Goal: Task Accomplishment & Management: Use online tool/utility

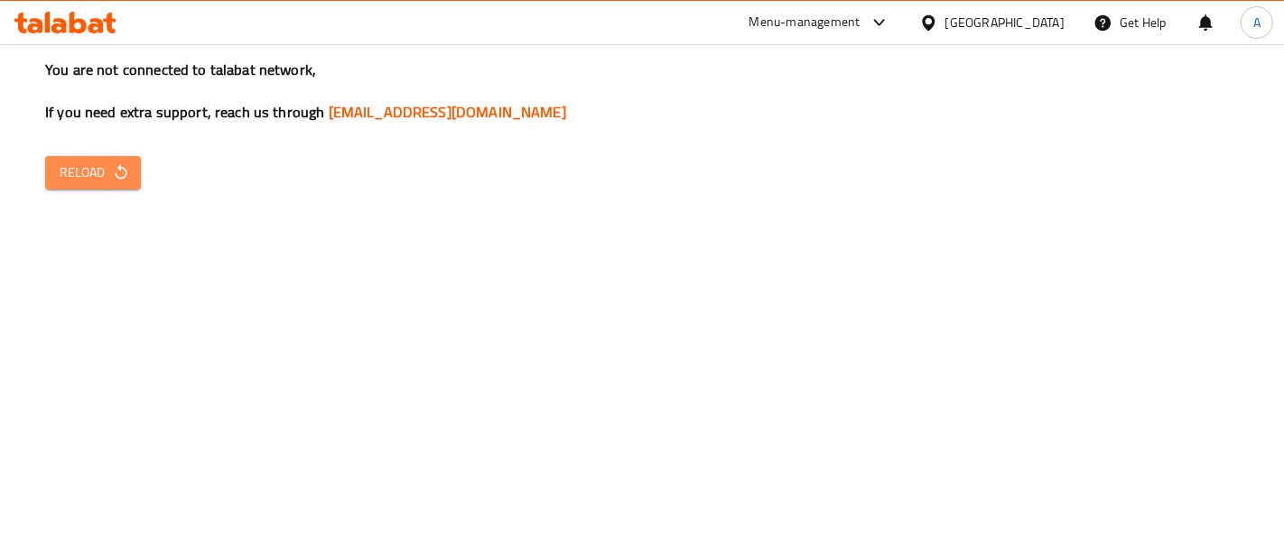
click at [91, 181] on span "Reload" at bounding box center [93, 173] width 67 height 23
click at [99, 183] on span "Reload" at bounding box center [93, 173] width 67 height 23
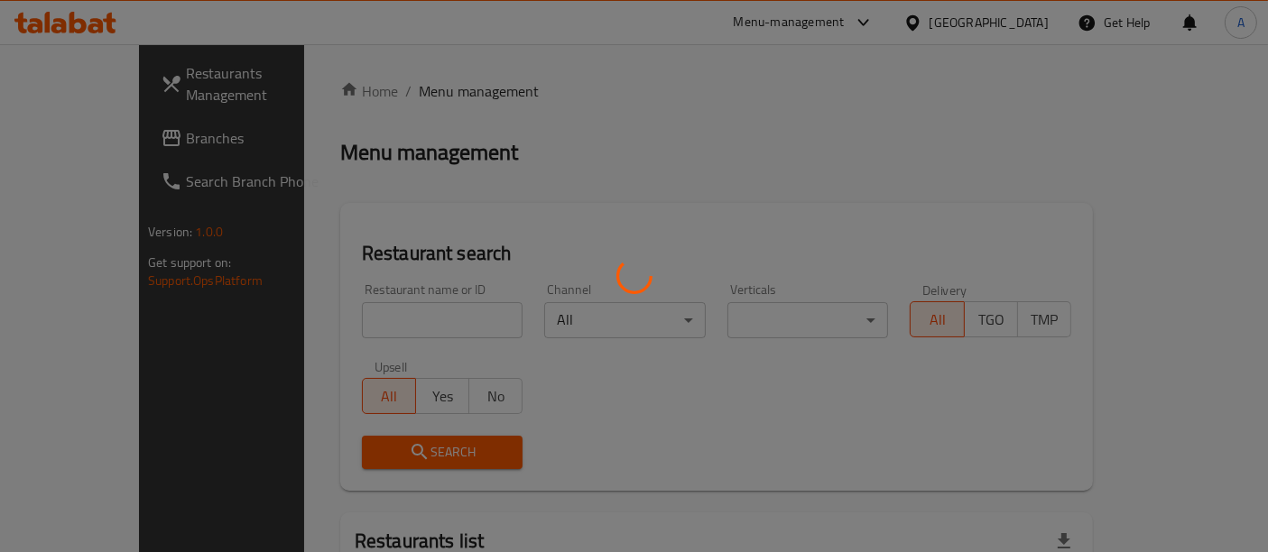
click at [410, 319] on div at bounding box center [634, 276] width 1268 height 552
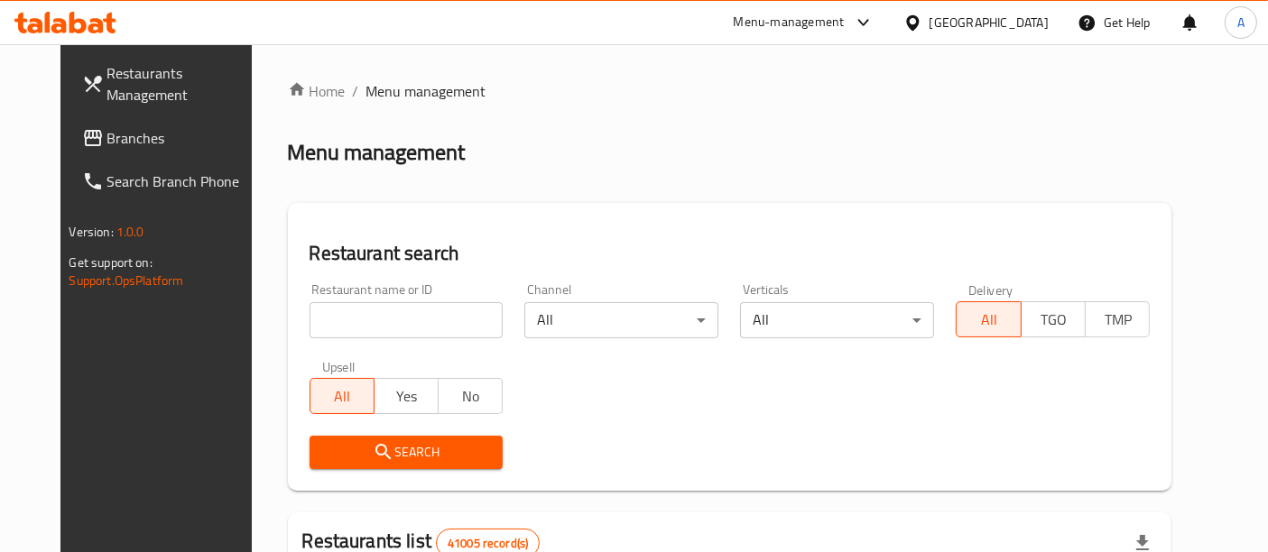
click at [410, 319] on input "search" at bounding box center [407, 320] width 194 height 36
paste input "703584"
type input "703584"
click at [404, 450] on span "Search" at bounding box center [406, 452] width 165 height 23
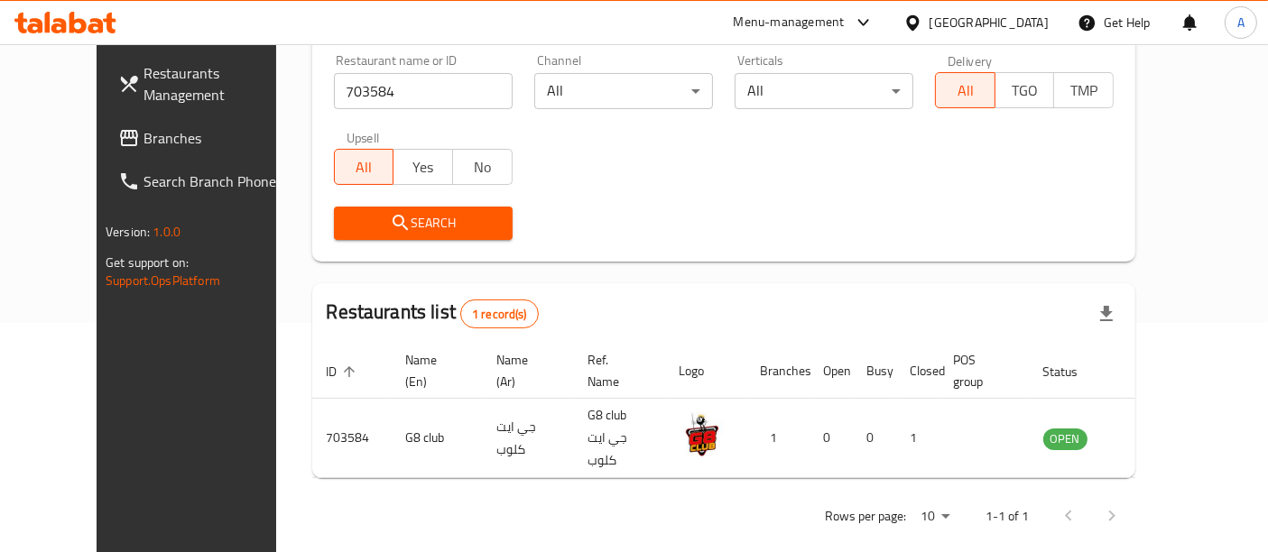
scroll to position [230, 0]
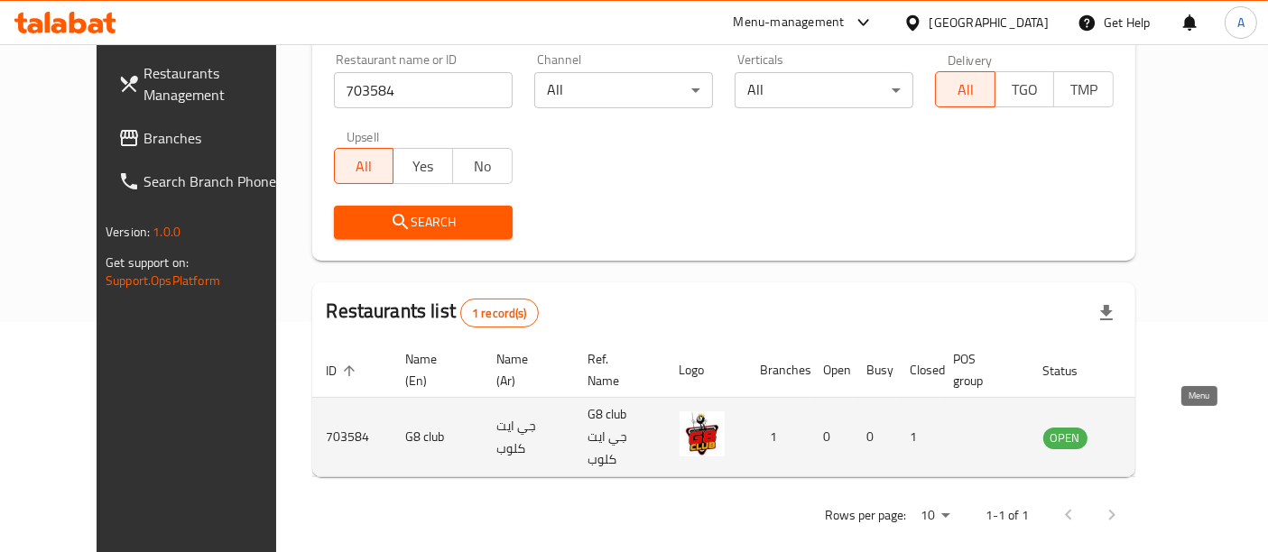
click at [1160, 427] on icon "enhanced table" at bounding box center [1149, 438] width 22 height 22
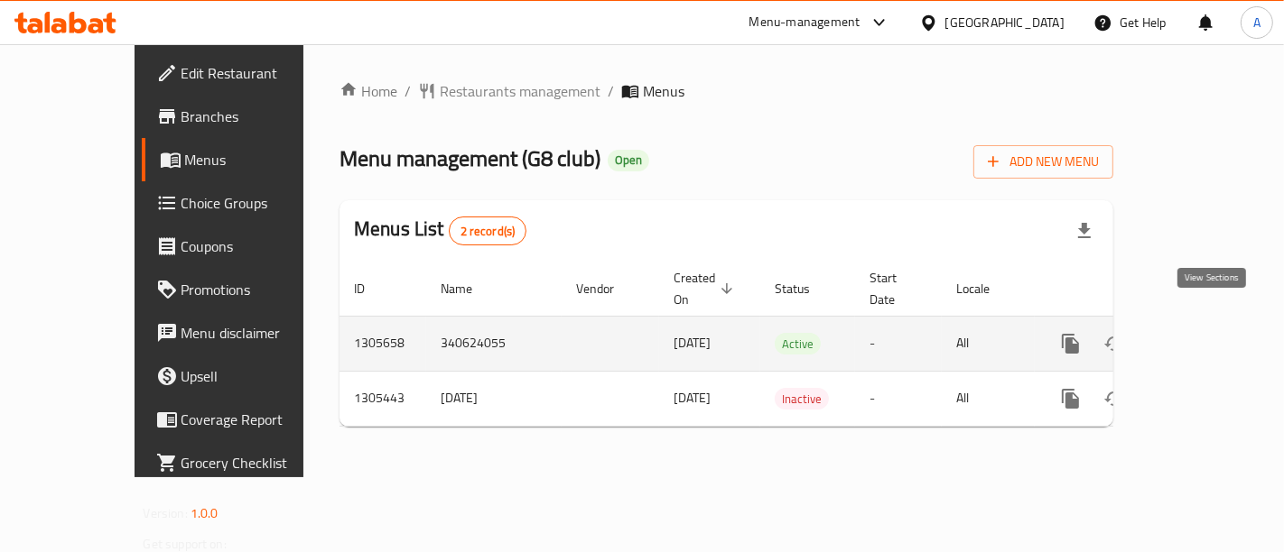
click at [1207, 333] on icon "enhanced table" at bounding box center [1201, 344] width 22 height 22
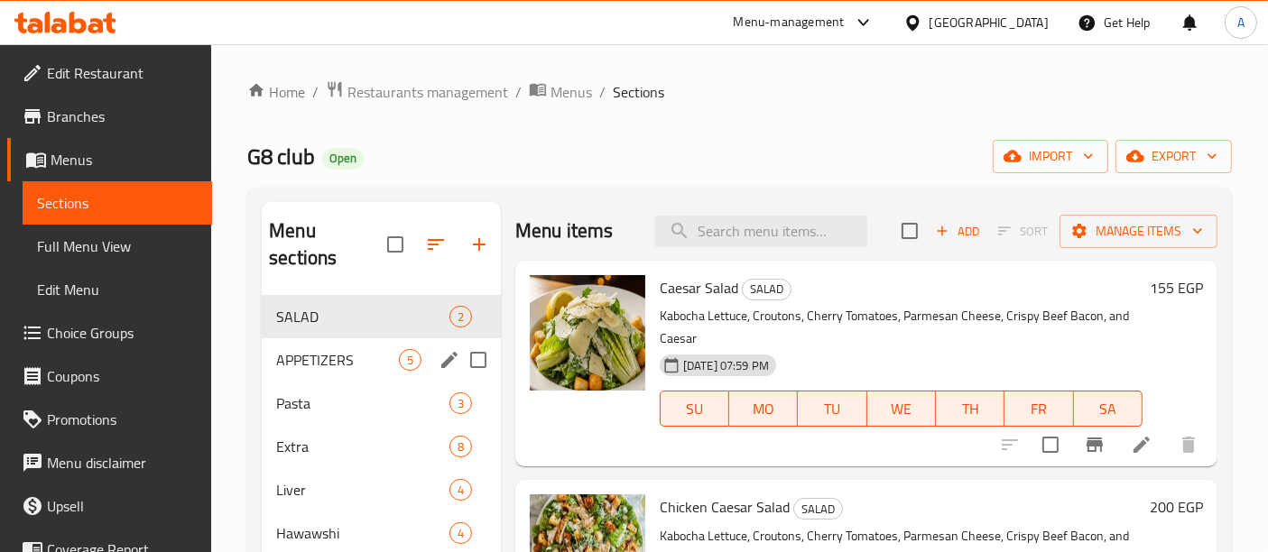
scroll to position [15, 0]
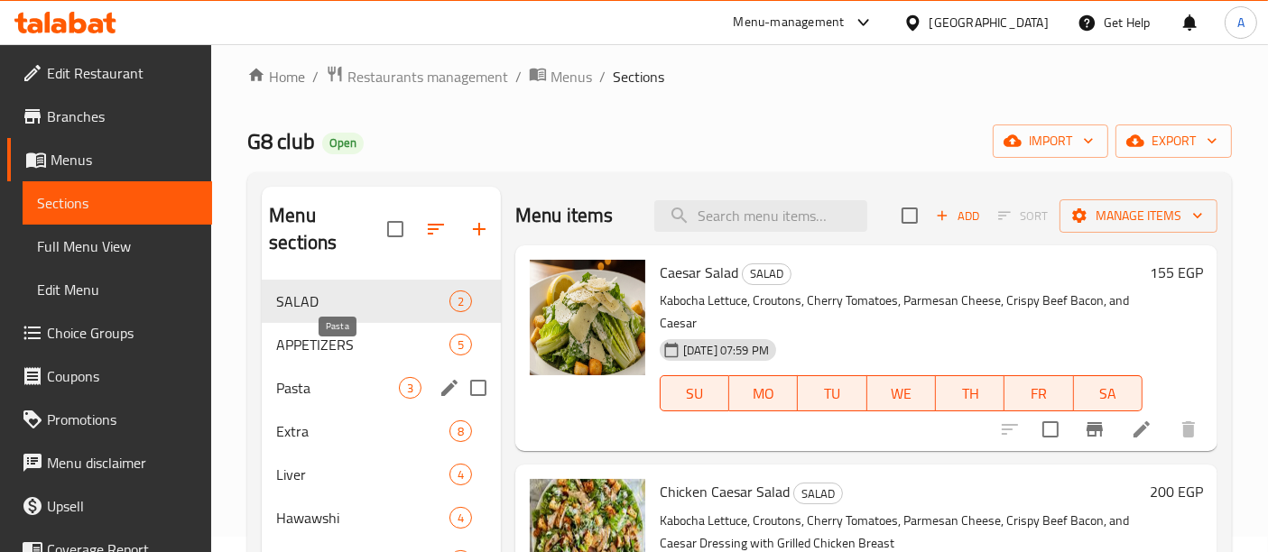
click at [384, 377] on span "Pasta" at bounding box center [337, 388] width 123 height 22
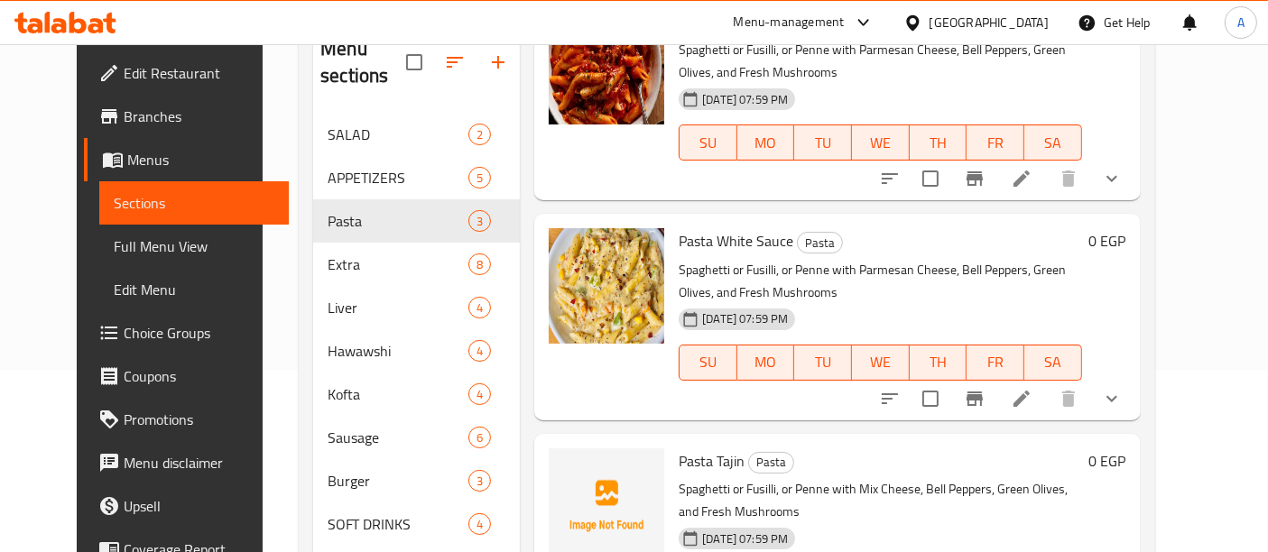
scroll to position [291, 0]
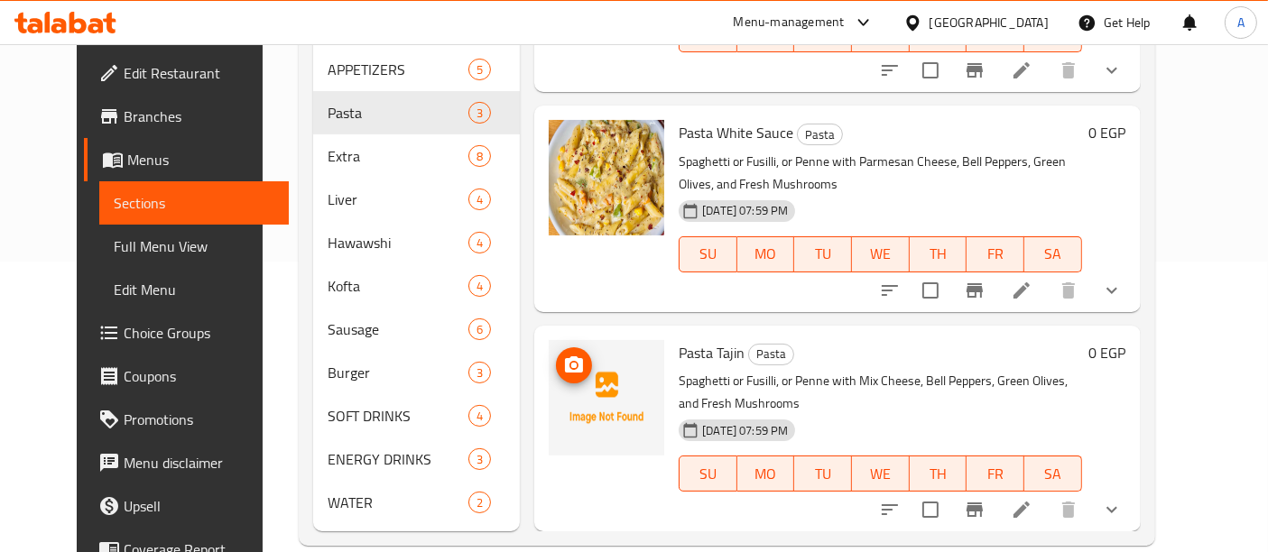
click at [564, 355] on icon "upload picture" at bounding box center [574, 366] width 22 height 22
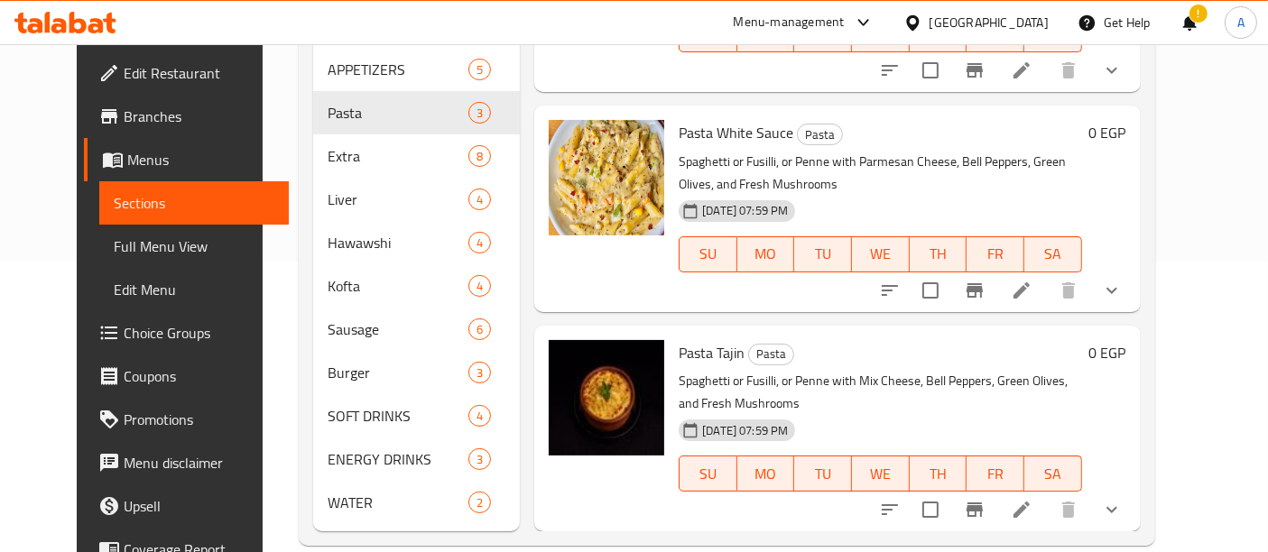
click at [845, 14] on div "Menu-management" at bounding box center [789, 23] width 111 height 22
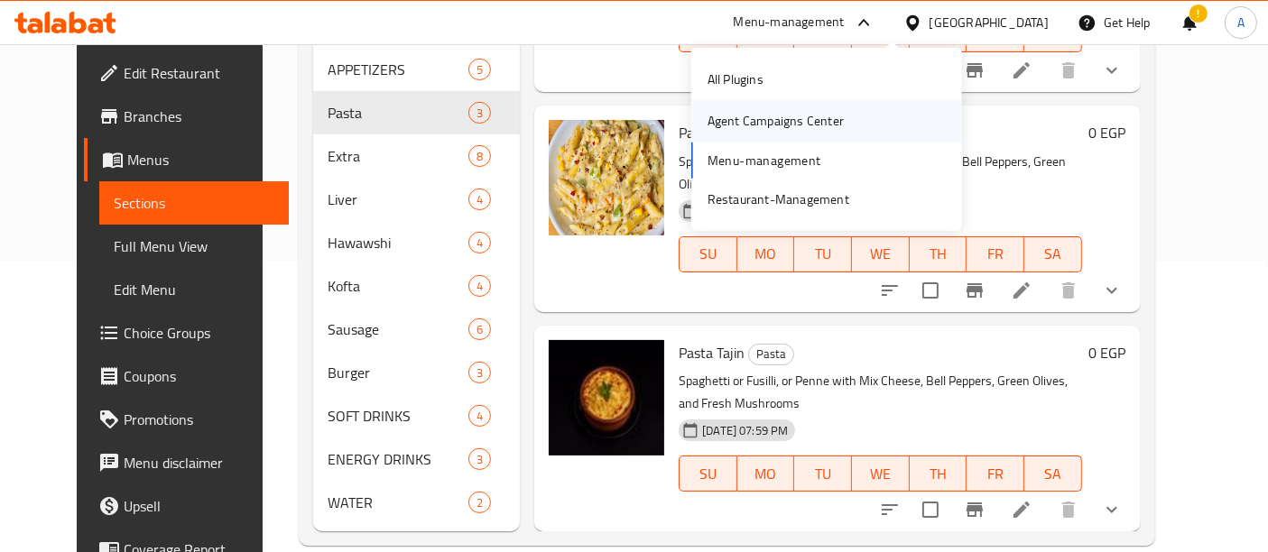
click at [801, 120] on div "Agent Campaigns Center" at bounding box center [776, 121] width 136 height 20
